Goal: Task Accomplishment & Management: Manage account settings

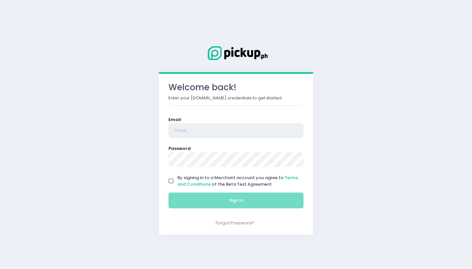
type input "[EMAIL_ADDRESS][DOMAIN_NAME]"
click at [173, 184] on input "By signing in to a Merchant account you agree to Terms and Conditions of the Be…" at bounding box center [171, 181] width 12 height 12
checkbox input "true"
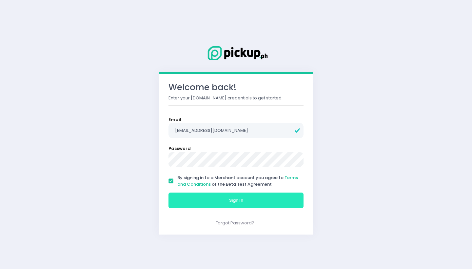
click at [187, 197] on button "Sign In" at bounding box center [235, 200] width 135 height 16
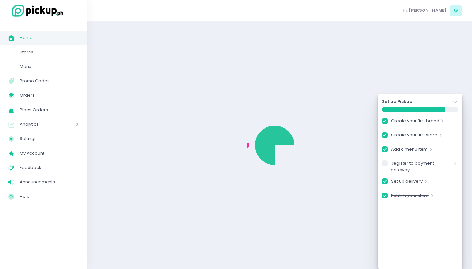
checkbox input "true"
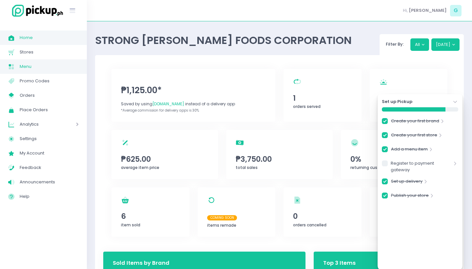
click at [35, 62] on link "Menu Created with Sketch. Menu" at bounding box center [43, 66] width 87 height 14
checkbox input "true"
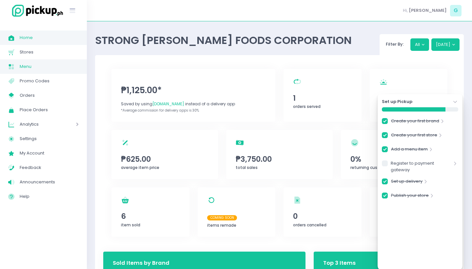
checkbox input "true"
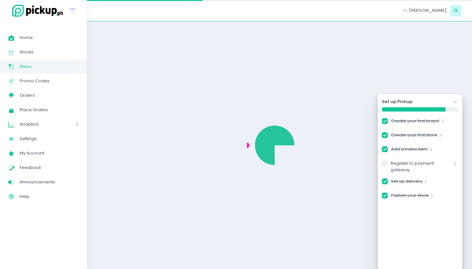
checkbox input "true"
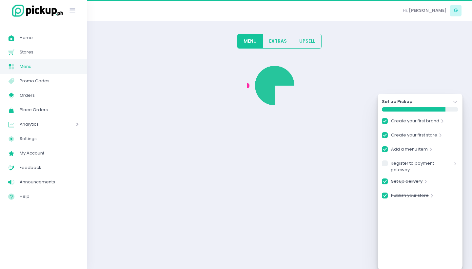
checkbox input "true"
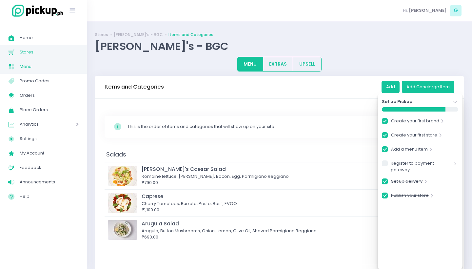
click at [25, 58] on link "Stores Created with Sketch. Stores" at bounding box center [43, 52] width 87 height 14
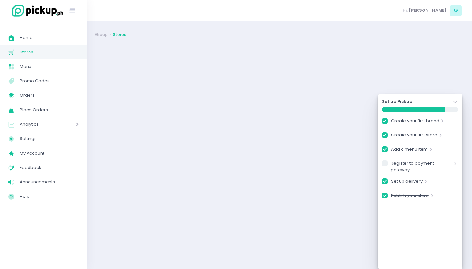
checkbox input "true"
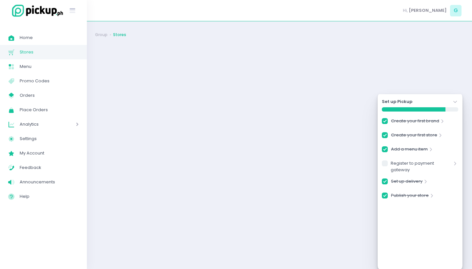
checkbox input "true"
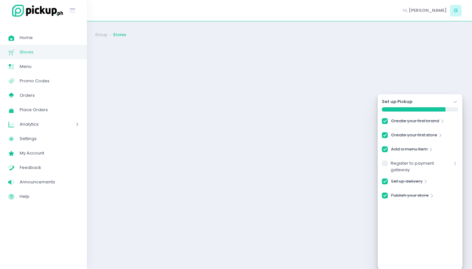
checkbox input "true"
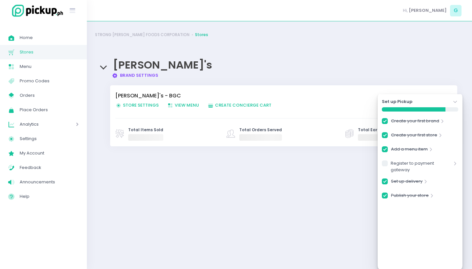
click at [142, 103] on span "Store Settings Created with Sketch. Store Settings" at bounding box center [136, 105] width 43 height 6
checkbox input "true"
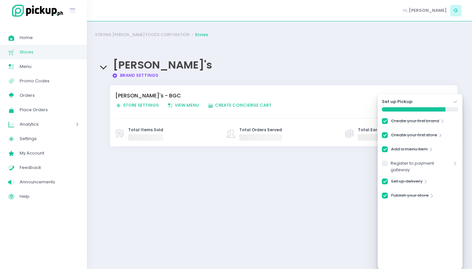
checkbox input "true"
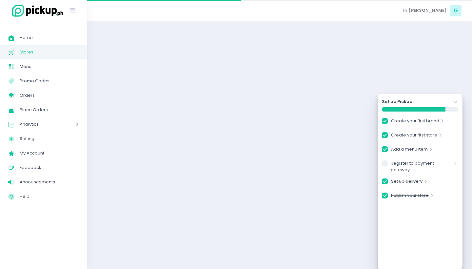
checkbox input "true"
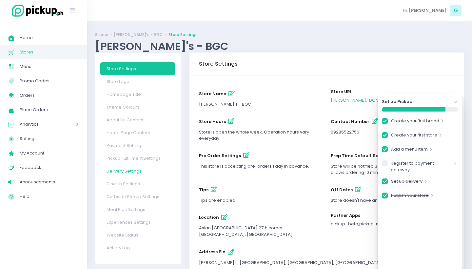
click at [135, 169] on link "Delivery Settings" at bounding box center [137, 171] width 75 height 13
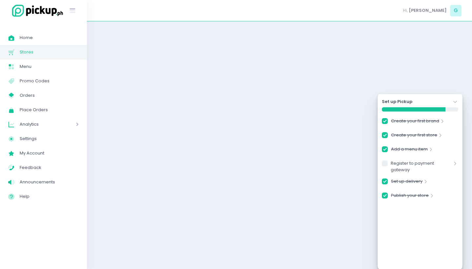
checkbox input "true"
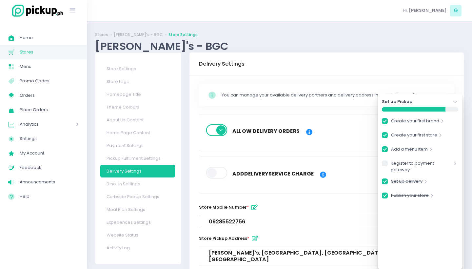
click at [215, 130] on span at bounding box center [217, 130] width 22 height 12
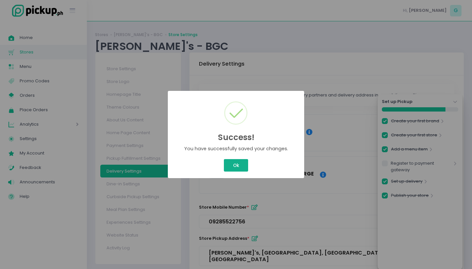
click at [240, 165] on button "Ok" at bounding box center [236, 165] width 24 height 12
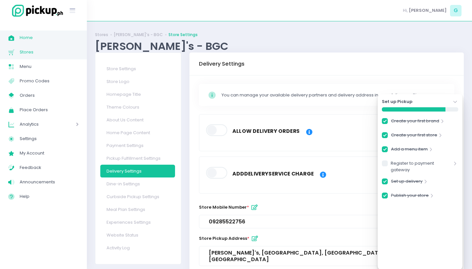
click at [50, 39] on span "Home" at bounding box center [49, 37] width 59 height 9
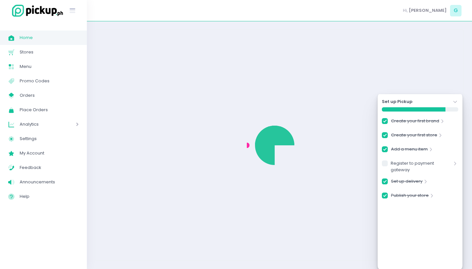
checkbox input "true"
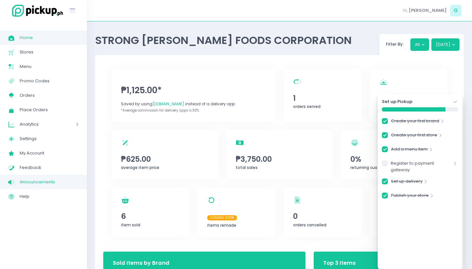
click at [42, 177] on link "Announcements Created with Sketch. Announcements" at bounding box center [43, 182] width 87 height 14
checkbox input "true"
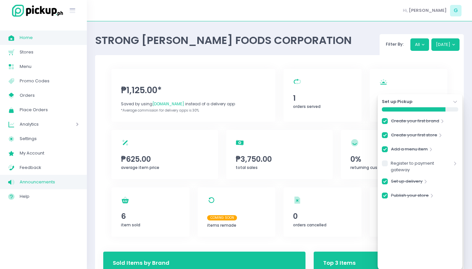
checkbox input "true"
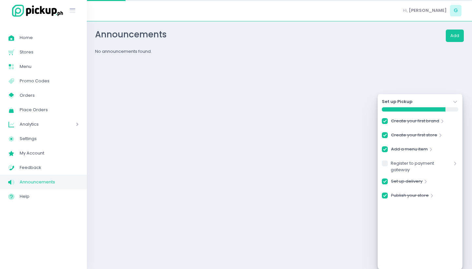
checkbox input "true"
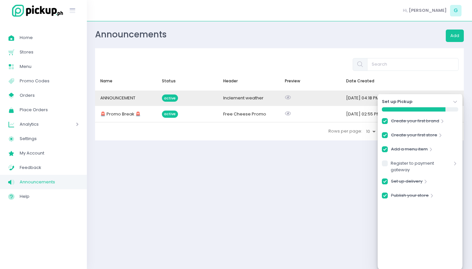
click at [159, 100] on div "active" at bounding box center [188, 97] width 62 height 15
